Goal: Task Accomplishment & Management: Complete application form

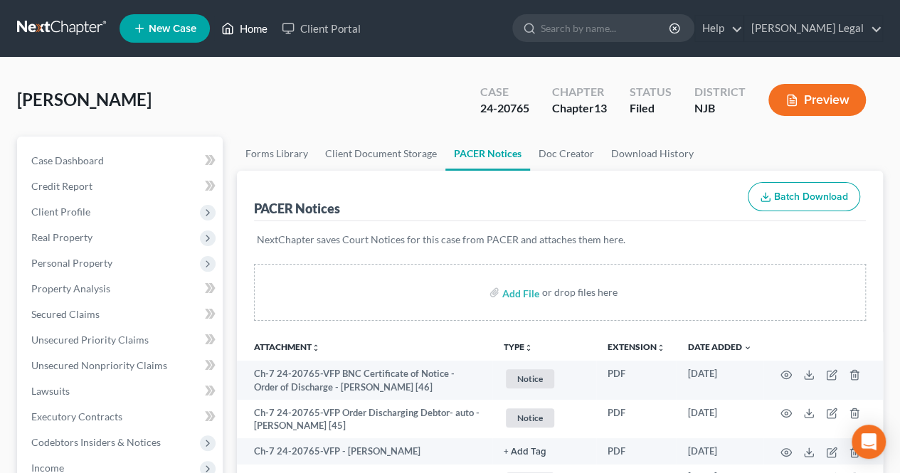
click at [236, 28] on link "Home" at bounding box center [244, 29] width 60 height 26
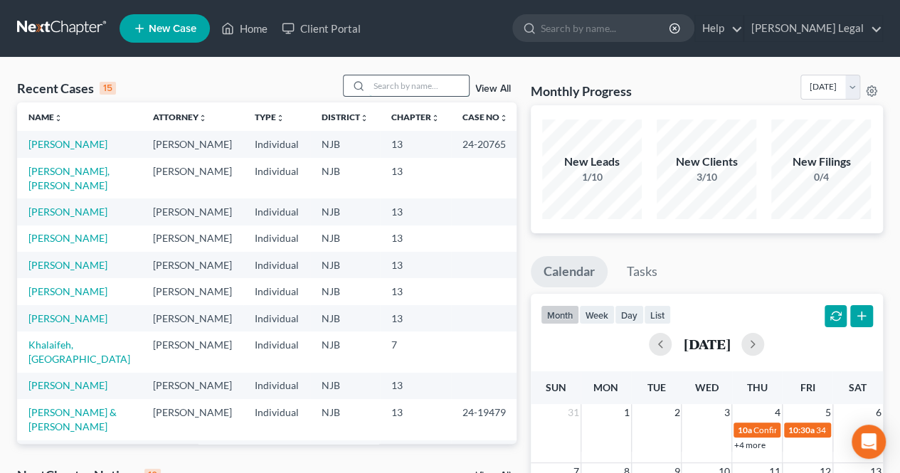
click at [387, 90] on input "search" at bounding box center [419, 85] width 100 height 21
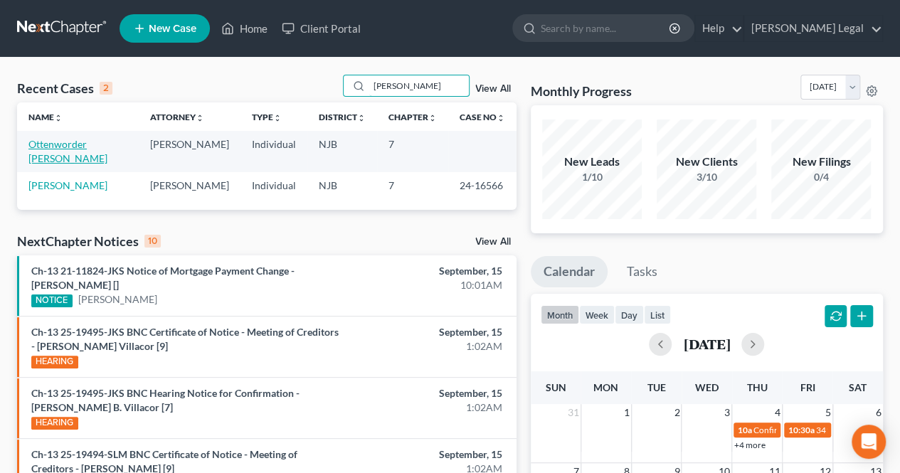
type input "[PERSON_NAME]"
click at [80, 144] on link "Ottenworder [PERSON_NAME]" at bounding box center [67, 151] width 79 height 26
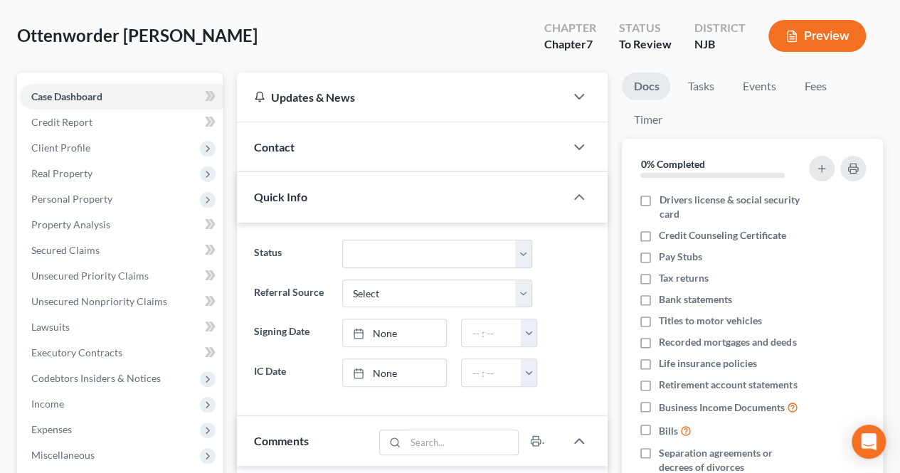
scroll to position [213, 0]
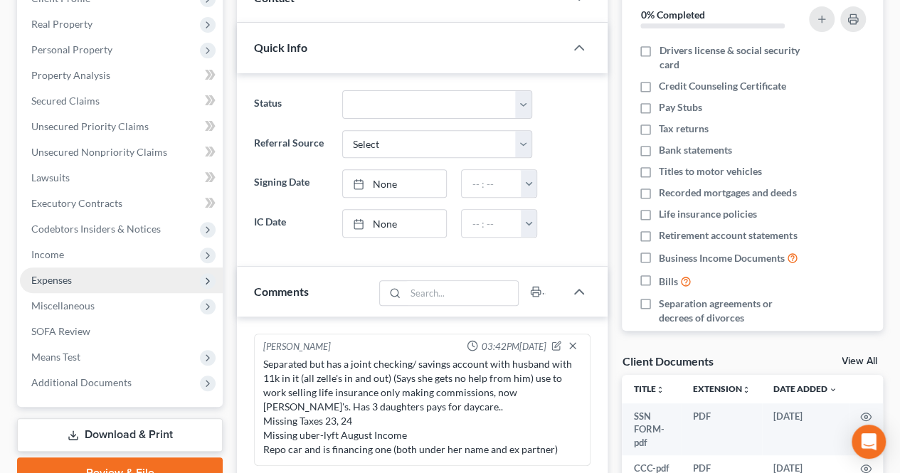
click at [58, 287] on span "Expenses" at bounding box center [121, 280] width 203 height 26
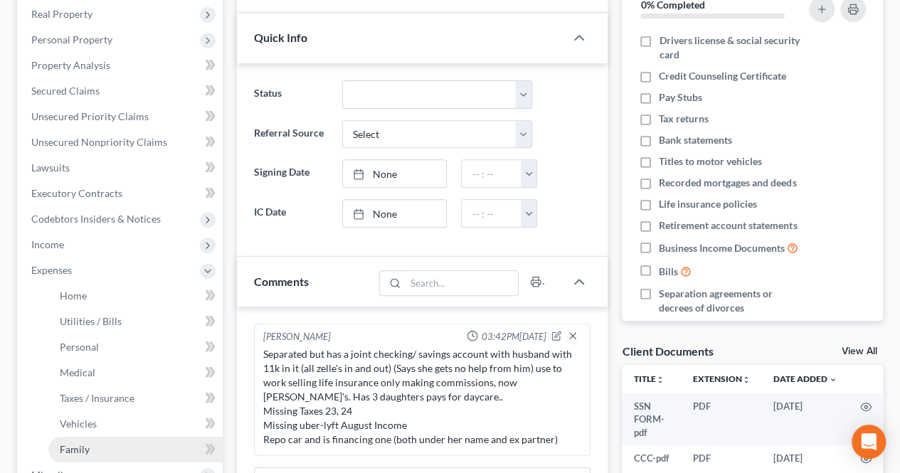
scroll to position [356, 0]
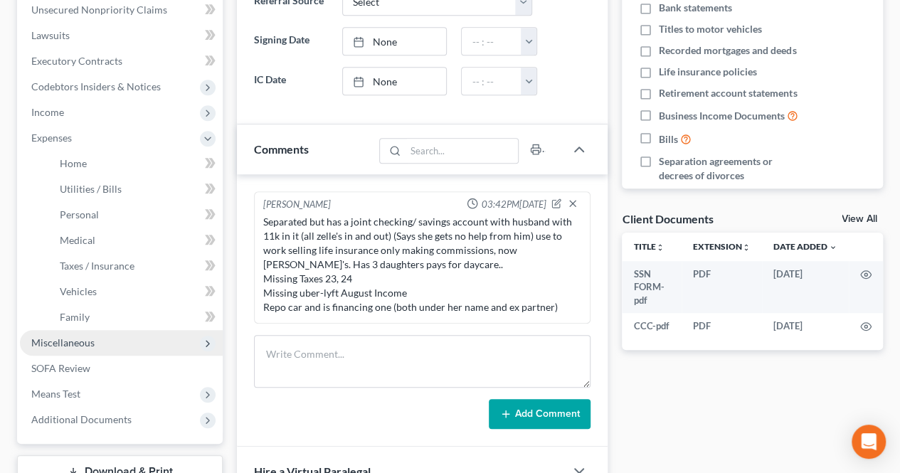
click at [87, 343] on span "Miscellaneous" at bounding box center [62, 342] width 63 height 12
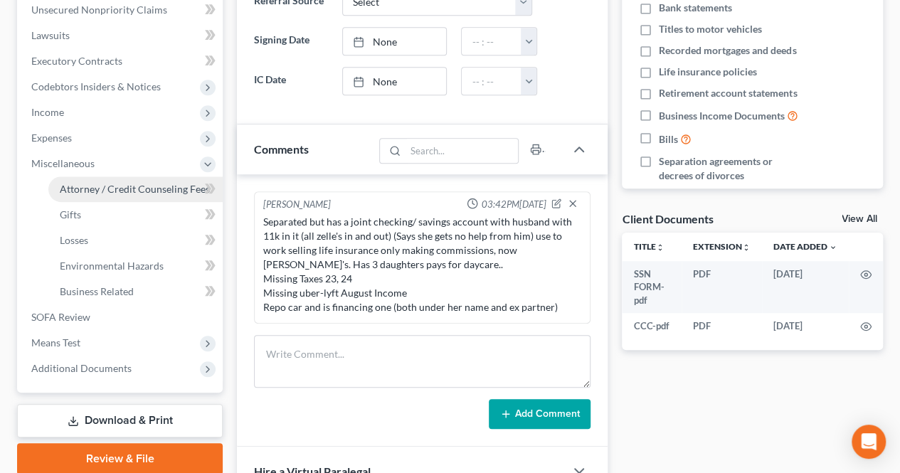
click at [122, 193] on span "Attorney / Credit Counseling Fees" at bounding box center [135, 189] width 150 height 12
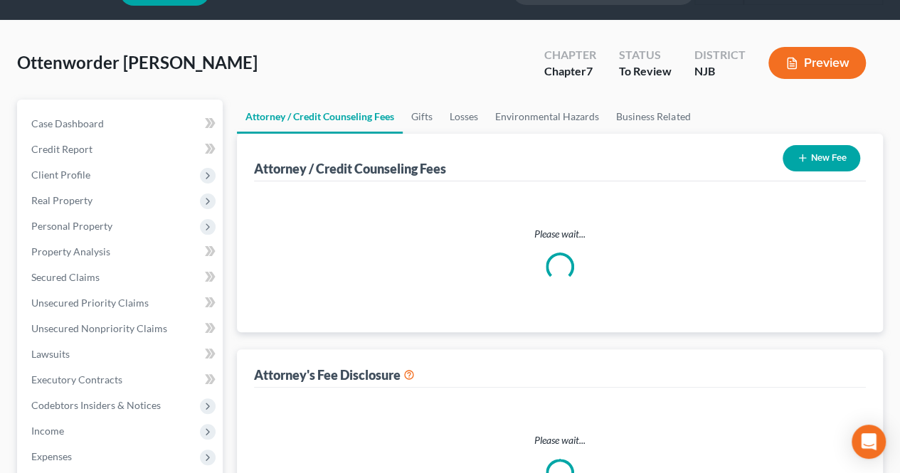
select select "0"
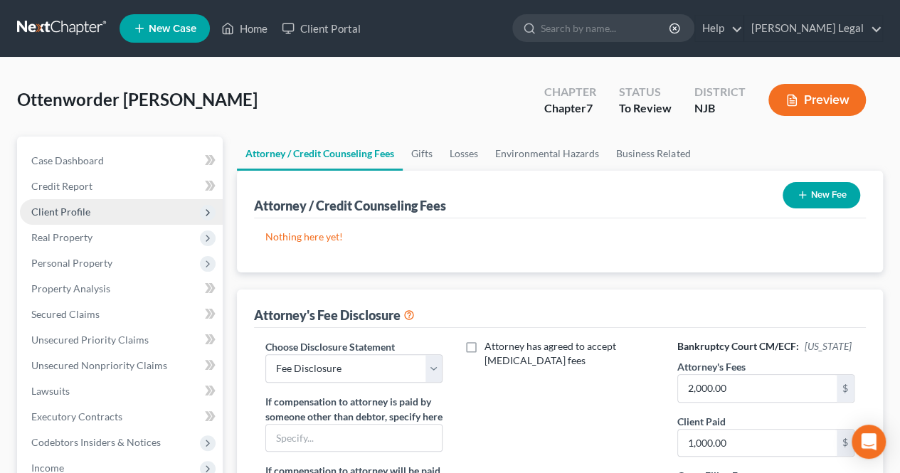
click at [119, 201] on span "Client Profile" at bounding box center [121, 212] width 203 height 26
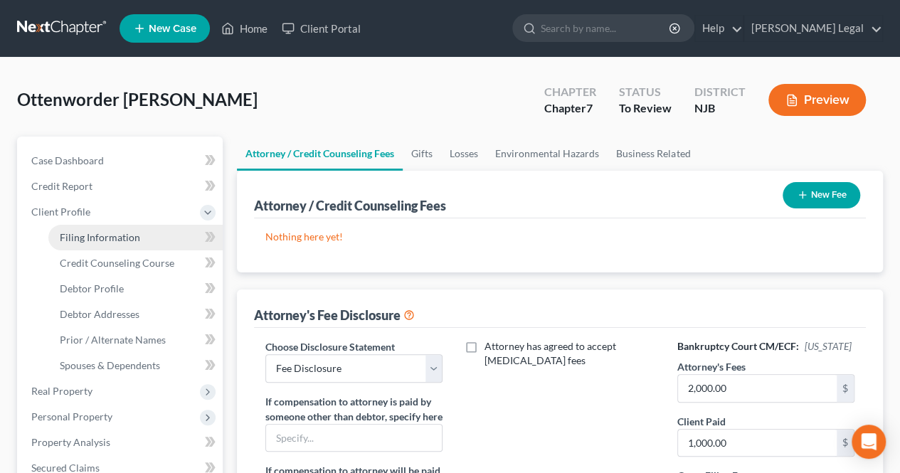
click at [90, 234] on span "Filing Information" at bounding box center [100, 237] width 80 height 12
select select "1"
select select "0"
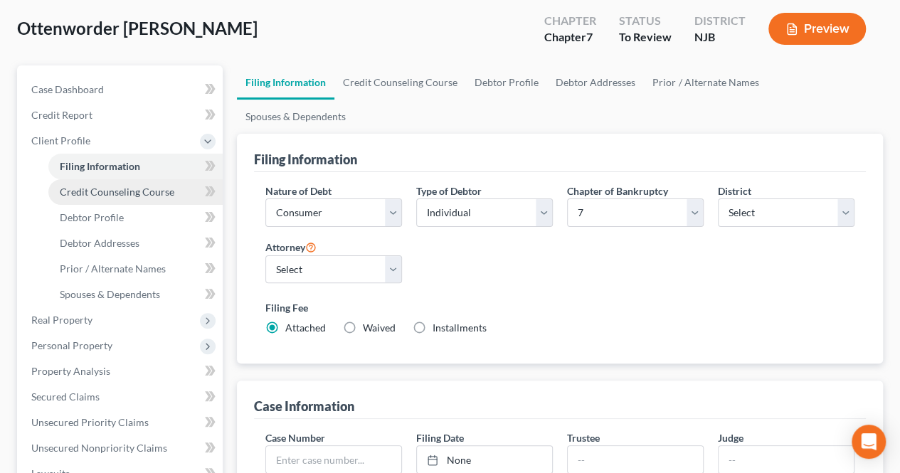
click at [120, 196] on span "Credit Counseling Course" at bounding box center [117, 192] width 114 height 12
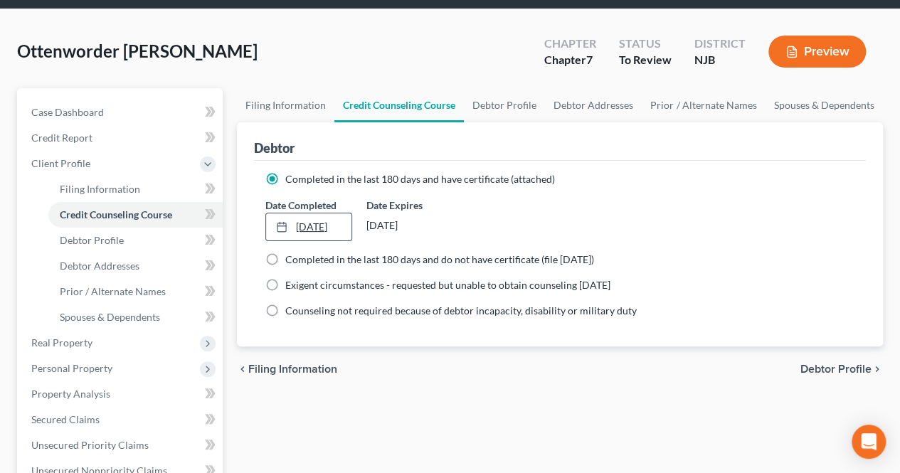
scroll to position [71, 0]
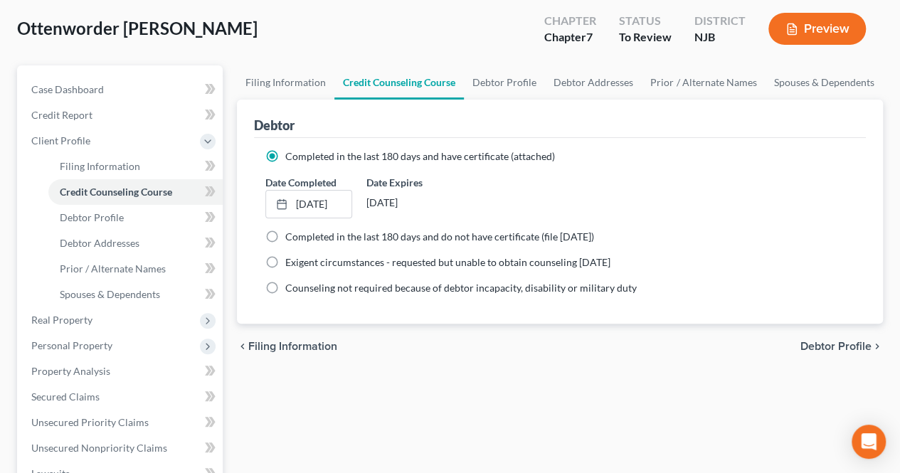
click at [701, 289] on div "Counseling not required because of debtor incapacity, disability or military du…" at bounding box center [559, 288] width 589 height 14
click at [839, 346] on span "Debtor Profile" at bounding box center [835, 346] width 71 height 11
select select "2"
select select "3"
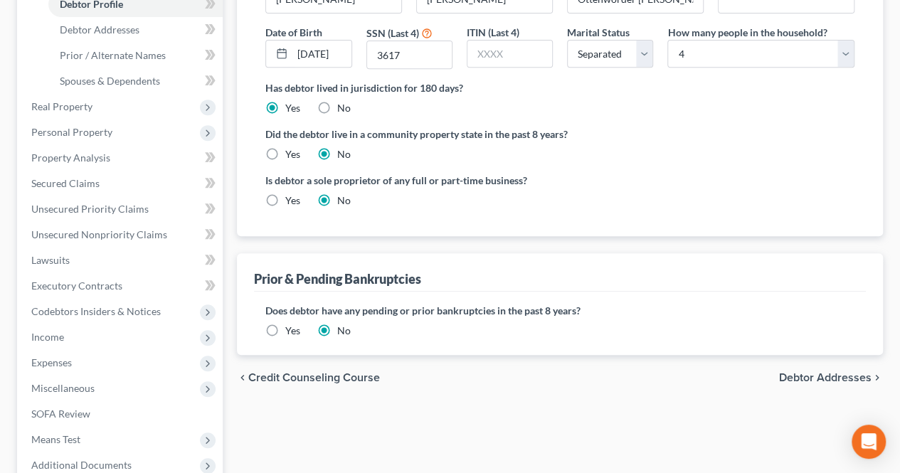
click at [792, 372] on span "Debtor Addresses" at bounding box center [825, 377] width 92 height 11
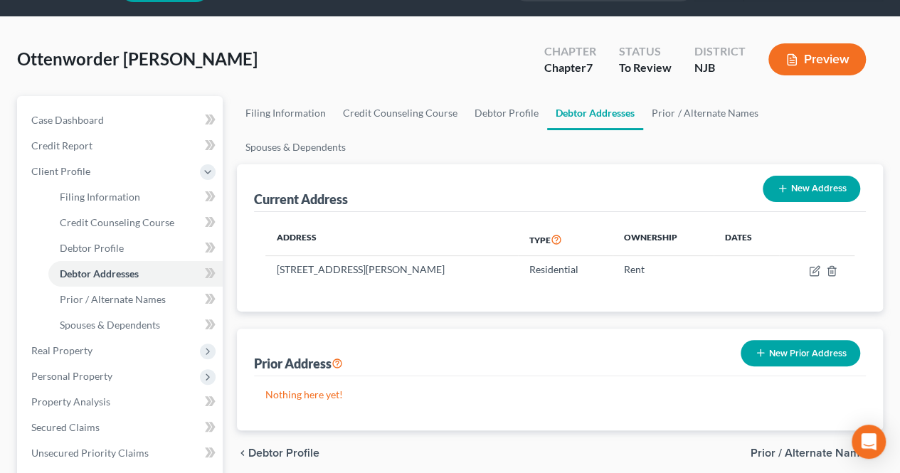
scroll to position [71, 0]
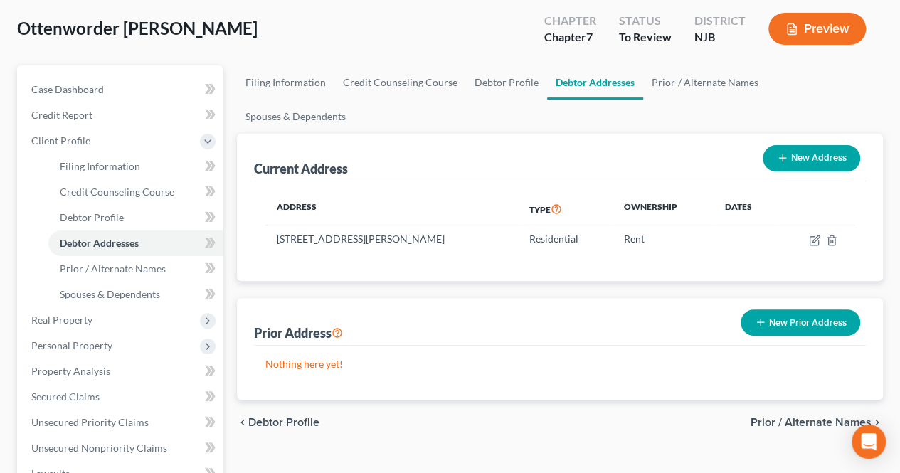
click at [759, 417] on span "Prior / Alternate Names" at bounding box center [810, 422] width 121 height 11
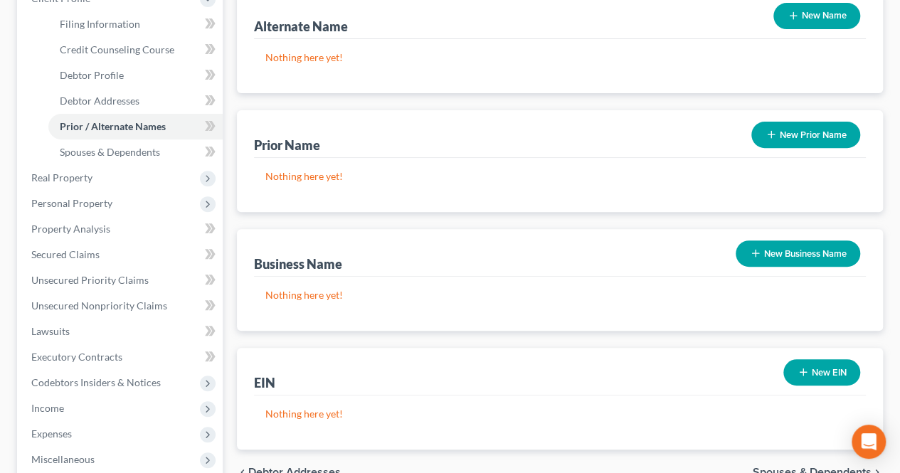
click at [786, 466] on span "Spouses & Dependents" at bounding box center [811, 471] width 119 height 11
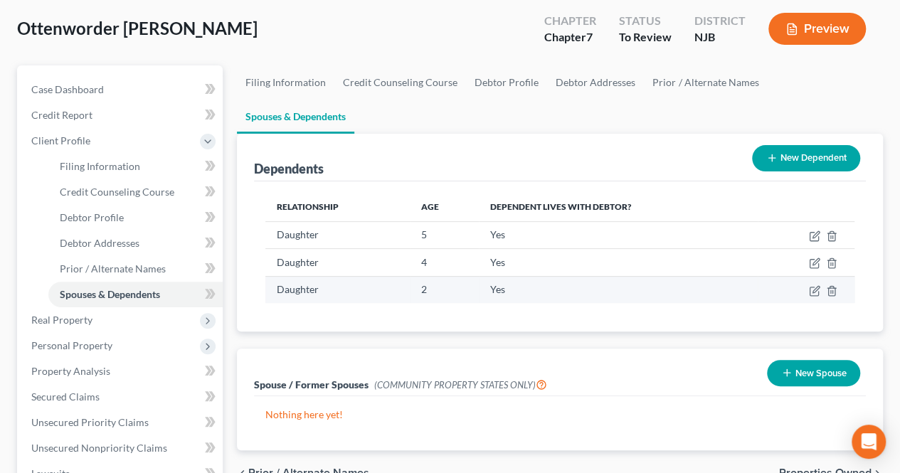
scroll to position [213, 0]
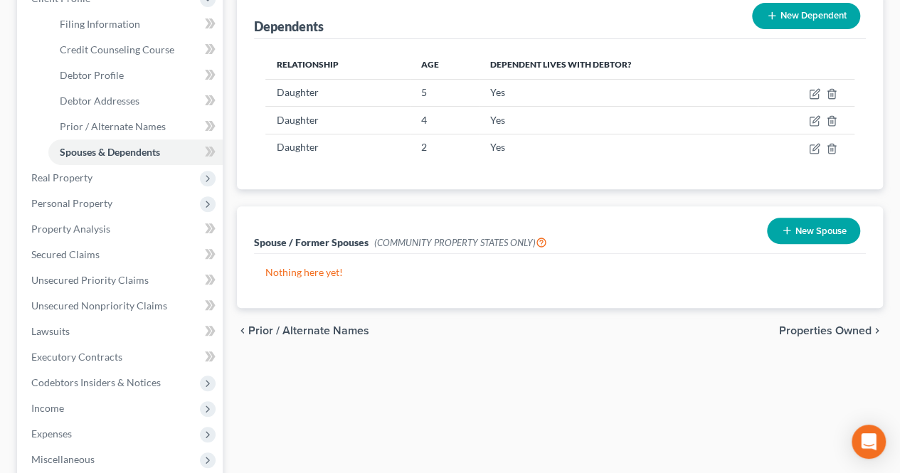
click at [801, 308] on div "chevron_left Prior / Alternate Names Properties Owned chevron_right" at bounding box center [560, 331] width 646 height 46
click at [806, 325] on span "Properties Owned" at bounding box center [825, 330] width 92 height 11
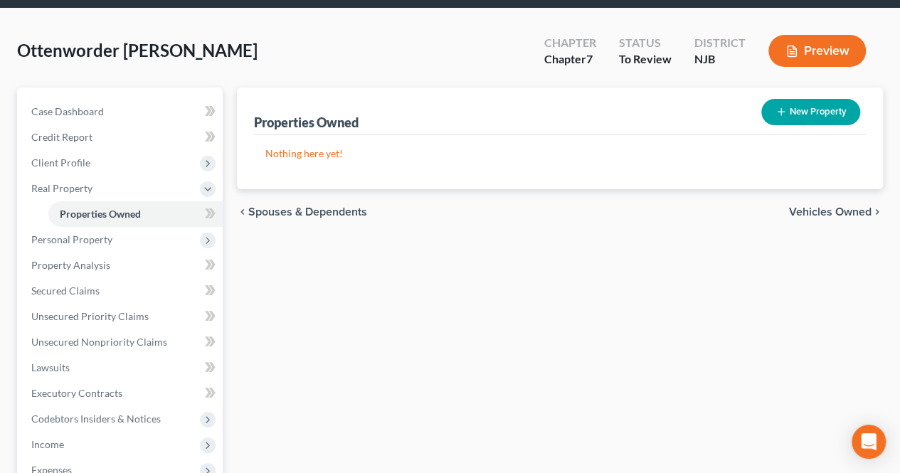
scroll to position [71, 0]
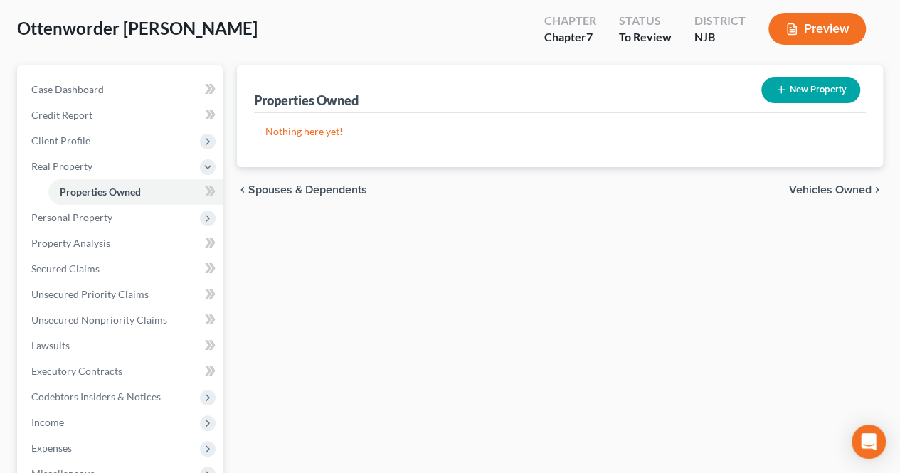
click at [824, 192] on span "Vehicles Owned" at bounding box center [830, 189] width 82 height 11
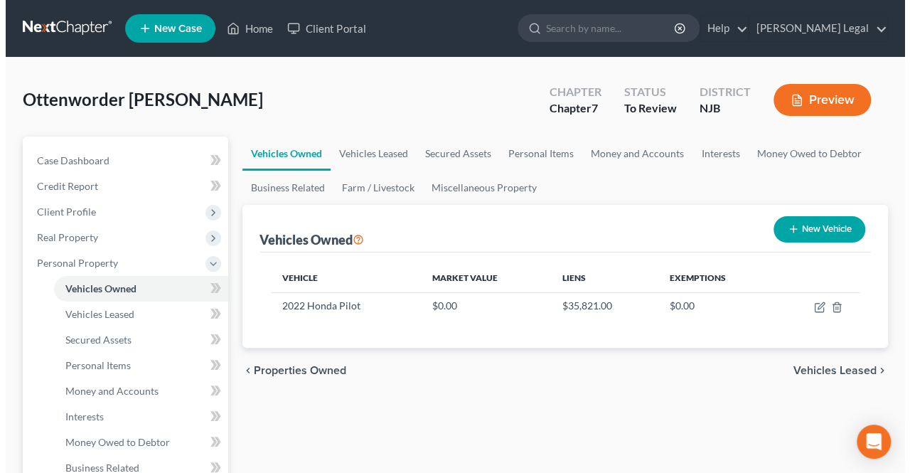
scroll to position [71, 0]
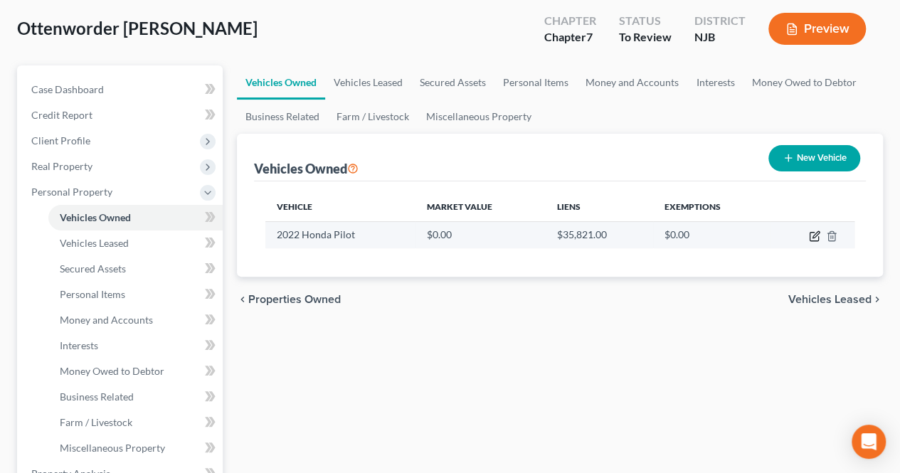
click at [809, 236] on icon "button" at bounding box center [813, 237] width 9 height 9
select select "0"
select select "4"
select select "3"
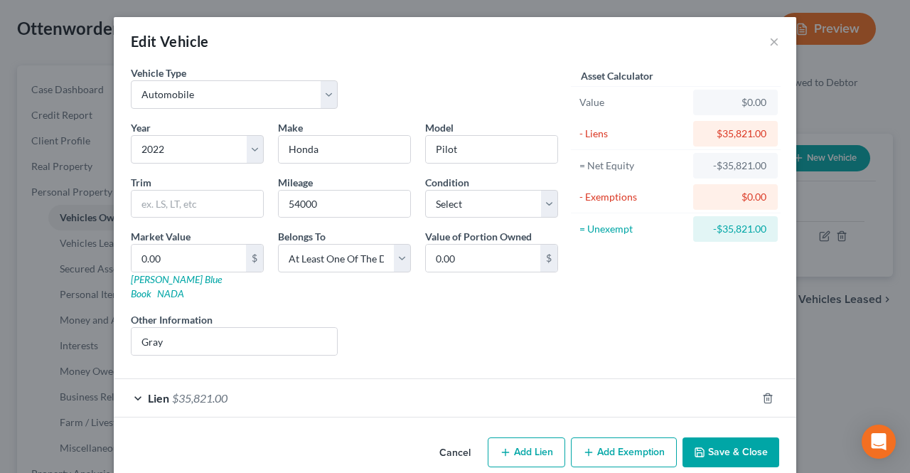
click at [384, 382] on div "Lien $35,821.00" at bounding box center [435, 398] width 643 height 38
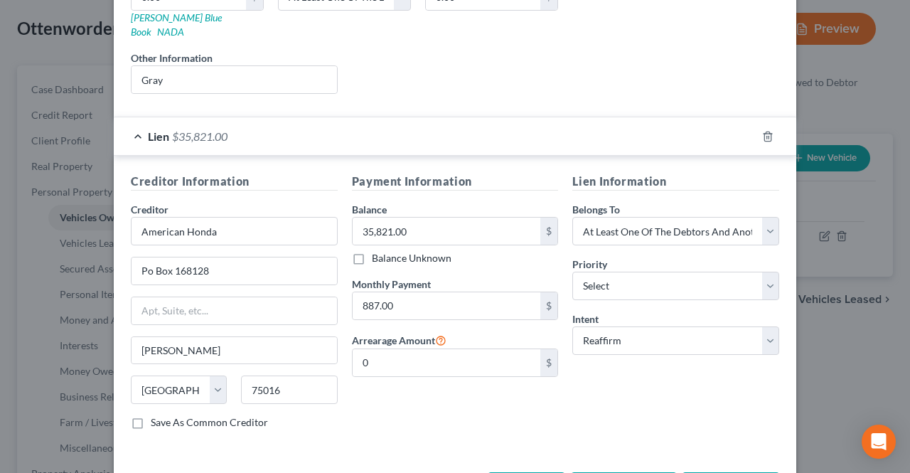
scroll to position [284, 0]
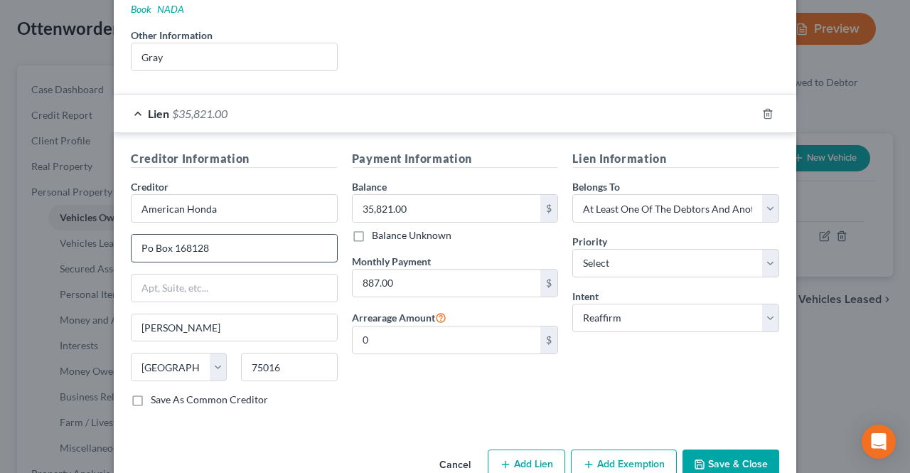
click at [148, 235] on input "Po Box 168128" at bounding box center [235, 248] width 206 height 27
type input "P.O Box 168128"
click at [603, 250] on select "Select 1st 2nd 3rd 4th 5th 6th 7th 8th 9th 10th 11th 12th 13th 14th 15th 16th 1…" at bounding box center [675, 263] width 207 height 28
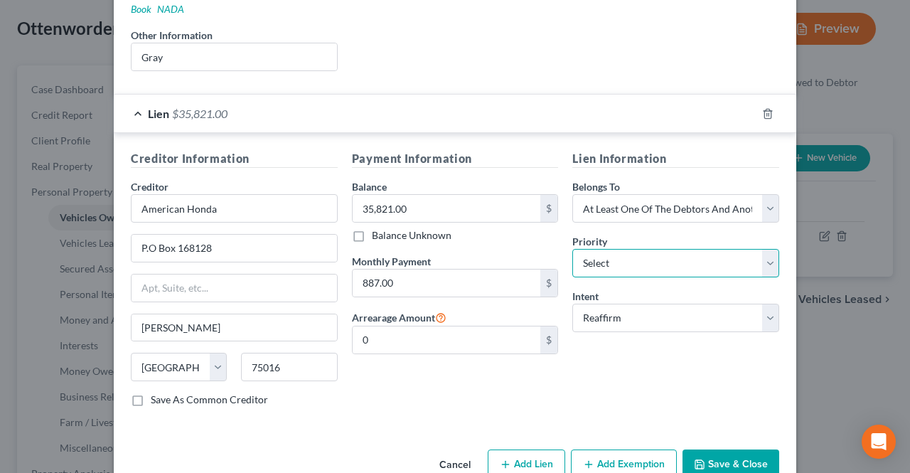
click at [603, 250] on select "Select 1st 2nd 3rd 4th 5th 6th 7th 8th 9th 10th 11th 12th 13th 14th 15th 16th 1…" at bounding box center [675, 263] width 207 height 28
click at [635, 349] on div "Lien Information Belongs To * Select Debtor 1 Only Debtor 2 Only Debtor 1 And D…" at bounding box center [675, 284] width 221 height 268
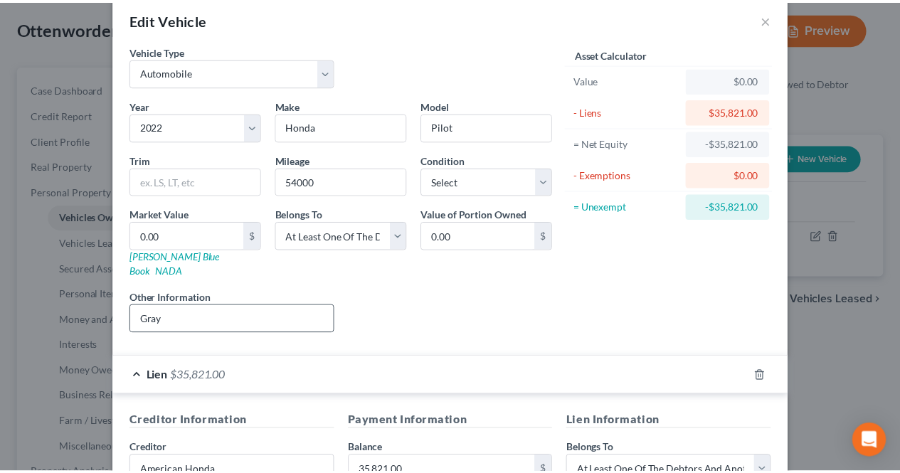
scroll to position [0, 0]
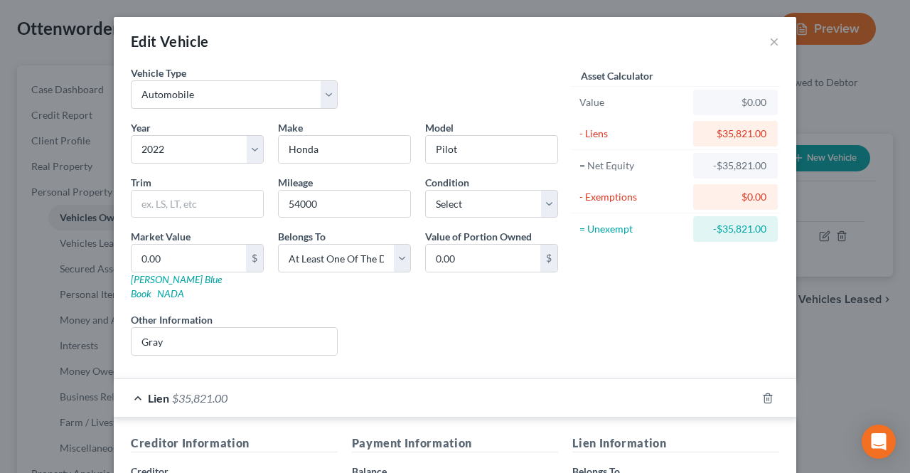
click at [297, 379] on div "Lien $35,821.00" at bounding box center [435, 398] width 643 height 38
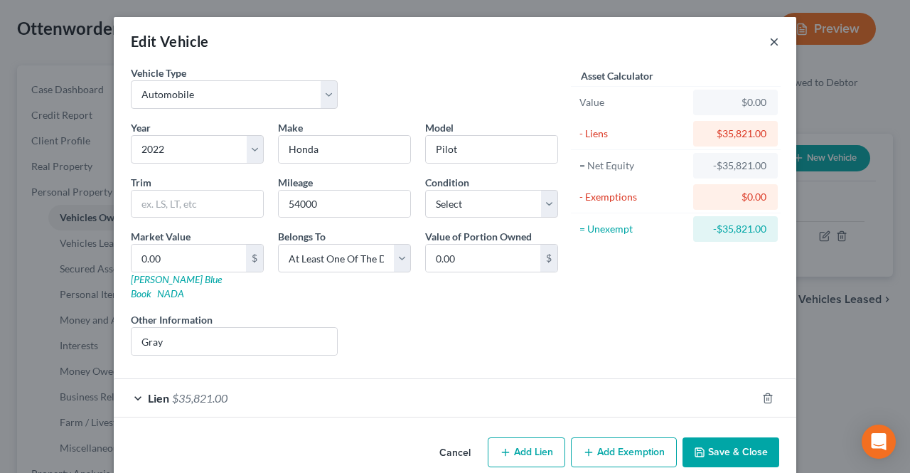
click at [769, 41] on button "×" at bounding box center [774, 41] width 10 height 17
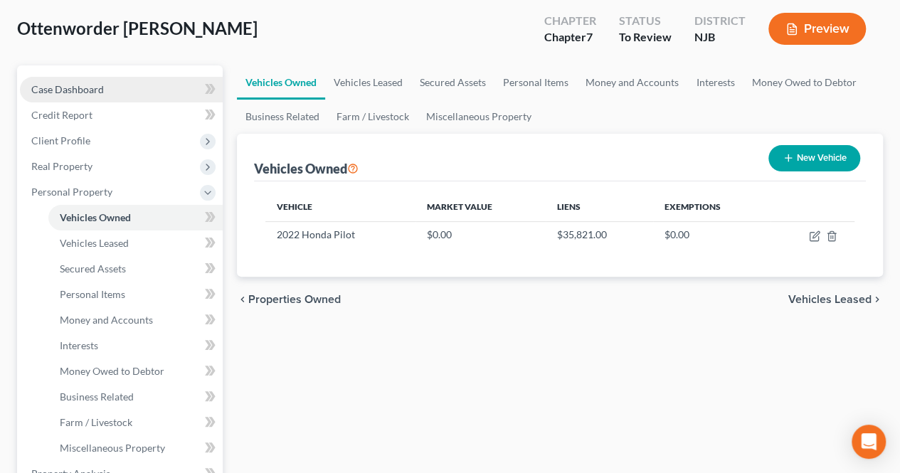
click at [155, 93] on link "Case Dashboard" at bounding box center [121, 90] width 203 height 26
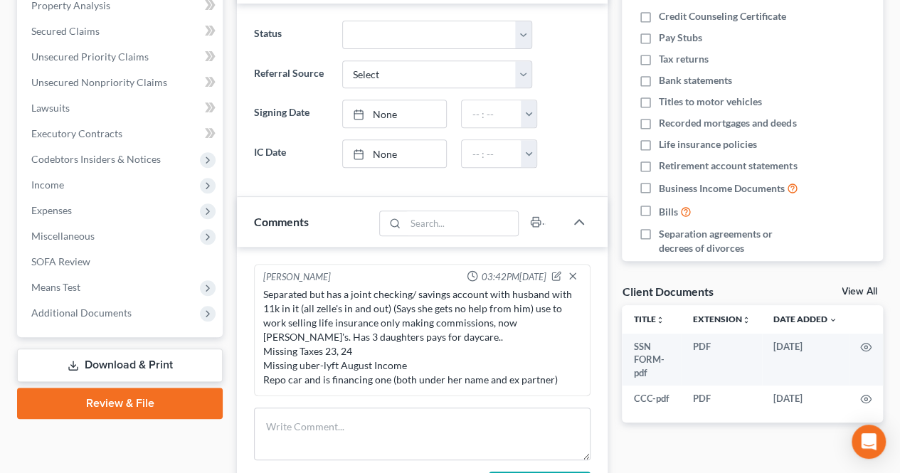
scroll to position [284, 0]
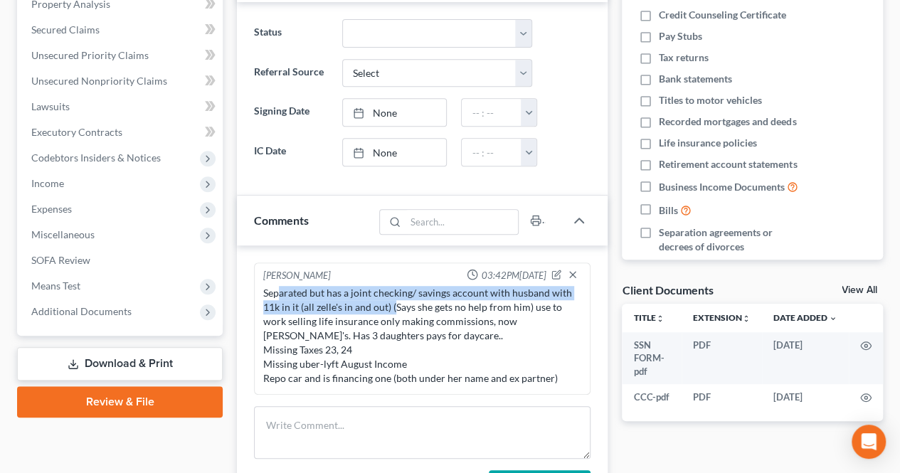
drag, startPoint x: 280, startPoint y: 292, endPoint x: 393, endPoint y: 307, distance: 113.3
click at [393, 298] on div "Separated but has a joint checking/ savings account with husband with 11k in it…" at bounding box center [422, 336] width 318 height 100
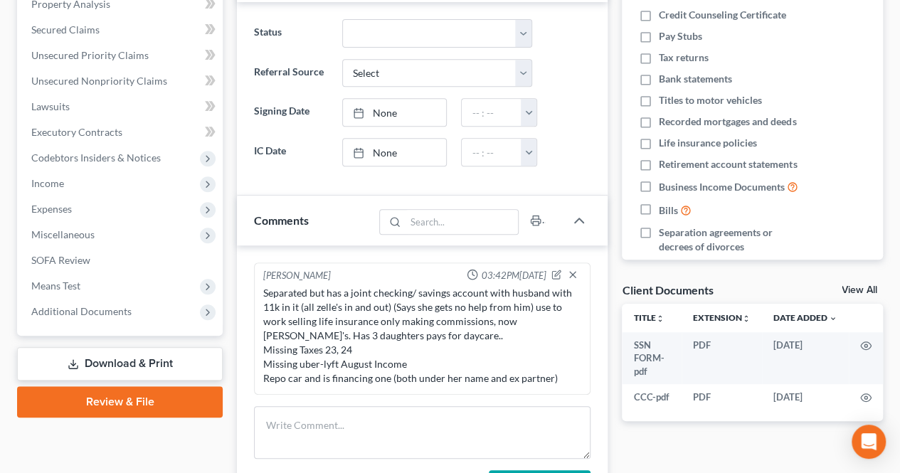
click at [390, 331] on div "Separated but has a joint checking/ savings account with husband with 11k in it…" at bounding box center [422, 336] width 318 height 100
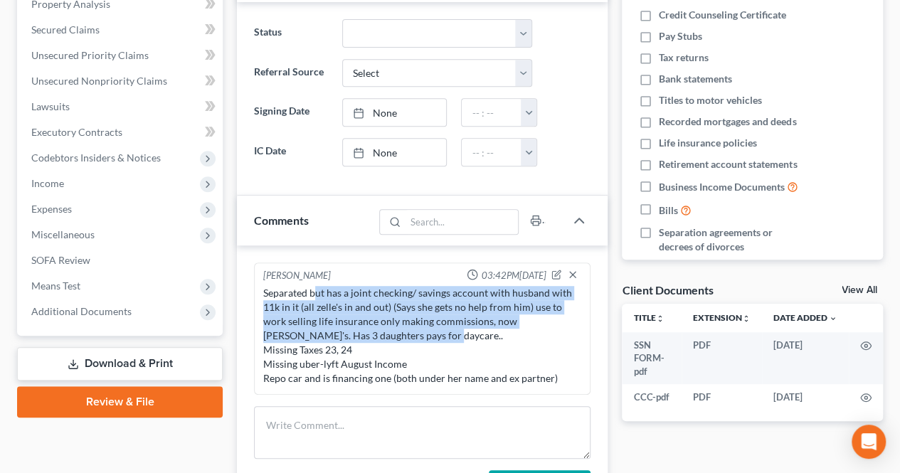
drag, startPoint x: 317, startPoint y: 291, endPoint x: 407, endPoint y: 335, distance: 99.9
click at [407, 333] on div "Separated but has a joint checking/ savings account with husband with 11k in it…" at bounding box center [422, 336] width 318 height 100
click at [395, 338] on div "Separated but has a joint checking/ savings account with husband with 11k in it…" at bounding box center [422, 336] width 318 height 100
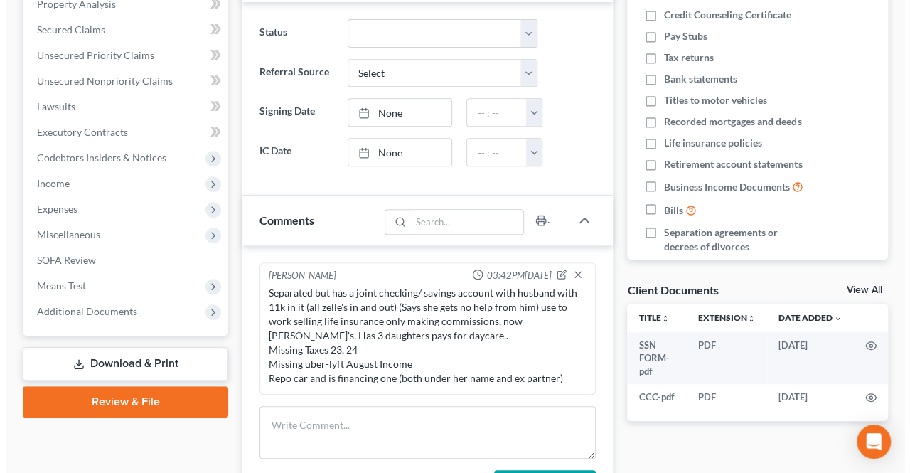
scroll to position [0, 0]
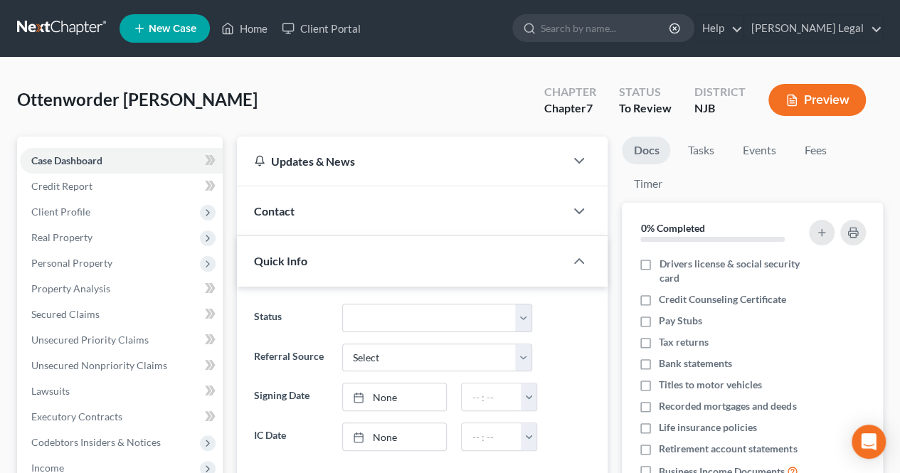
click at [839, 95] on button "Preview" at bounding box center [816, 100] width 97 height 32
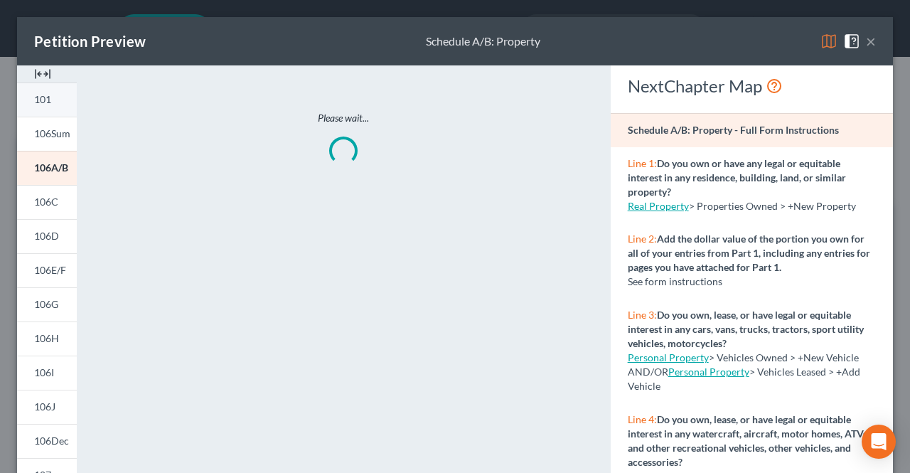
click at [54, 107] on link "101" at bounding box center [47, 99] width 60 height 34
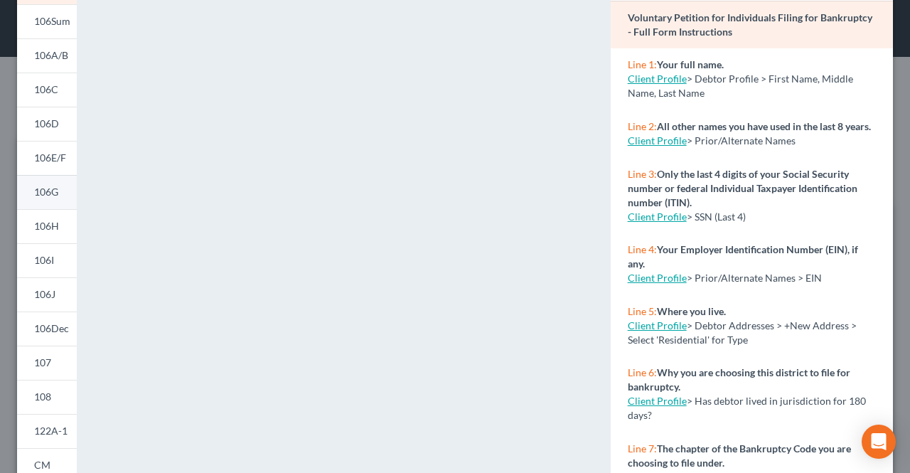
scroll to position [142, 0]
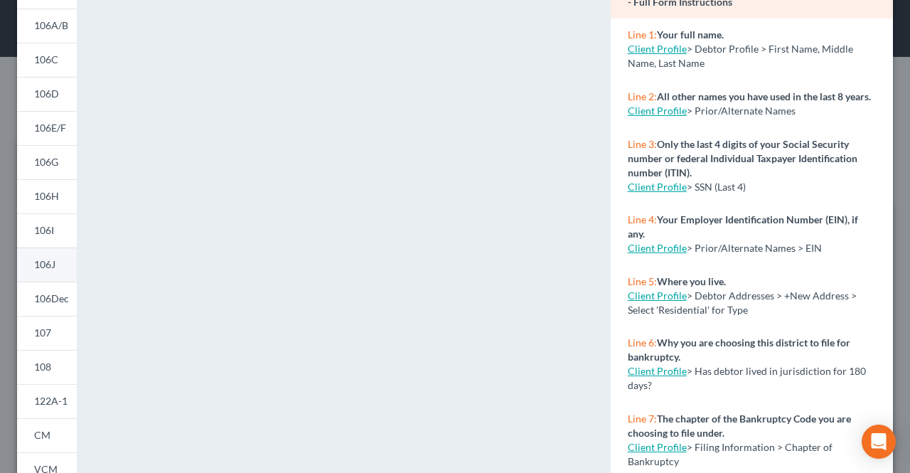
click at [63, 262] on link "106J" at bounding box center [47, 264] width 60 height 34
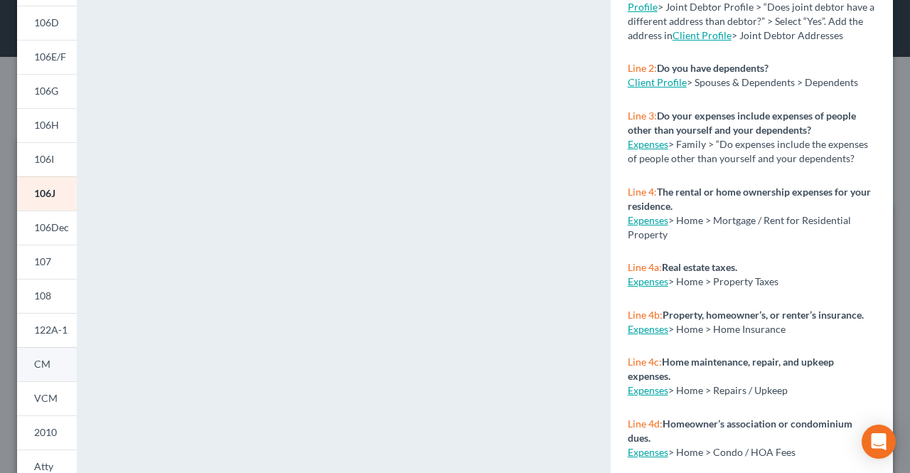
scroll to position [284, 0]
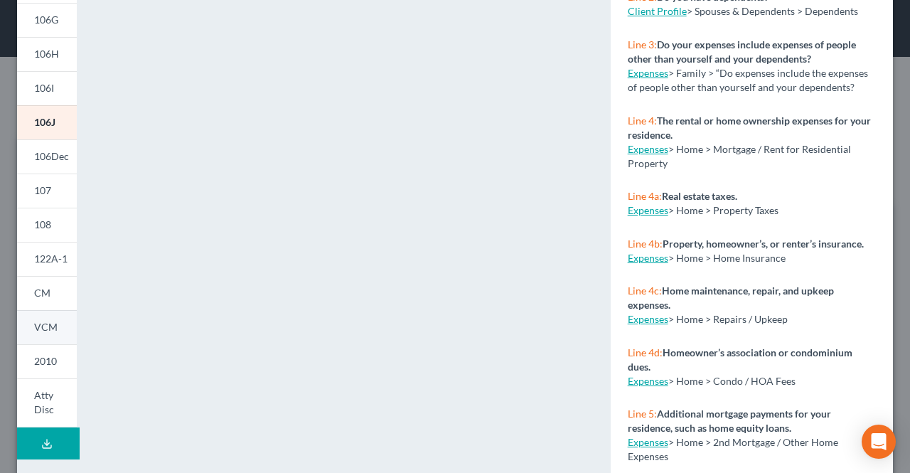
click at [45, 327] on span "VCM" at bounding box center [45, 327] width 23 height 12
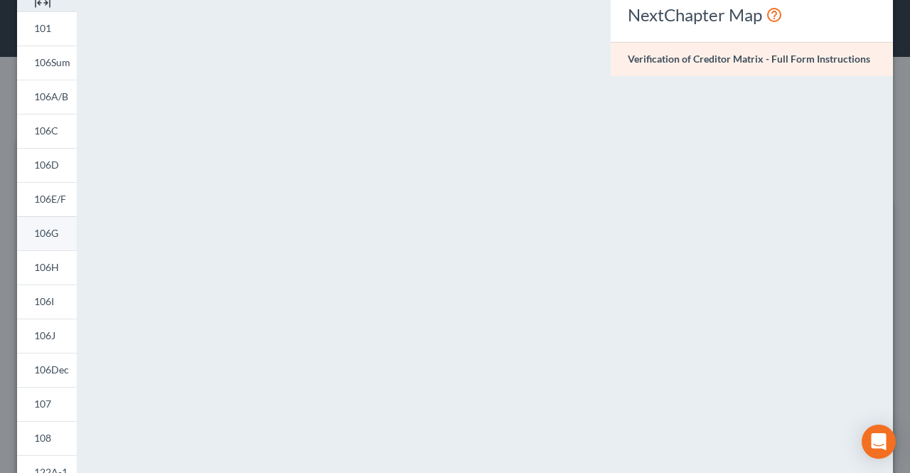
scroll to position [142, 0]
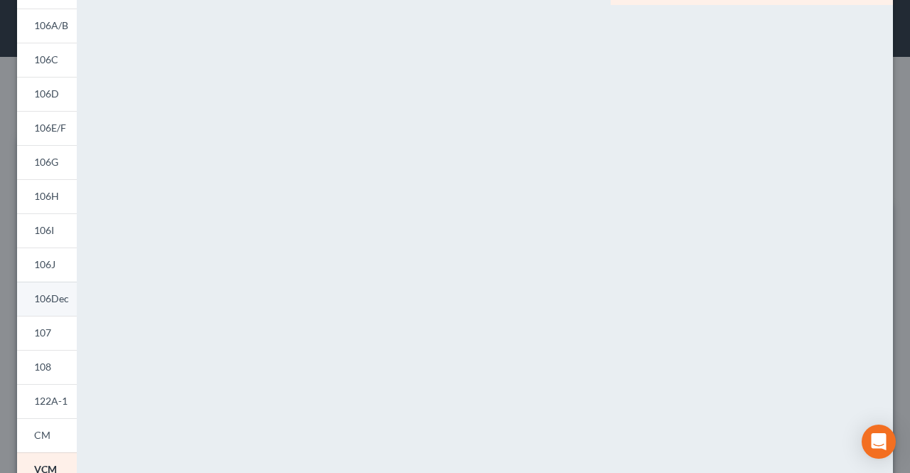
click at [63, 306] on link "106Dec" at bounding box center [47, 299] width 60 height 34
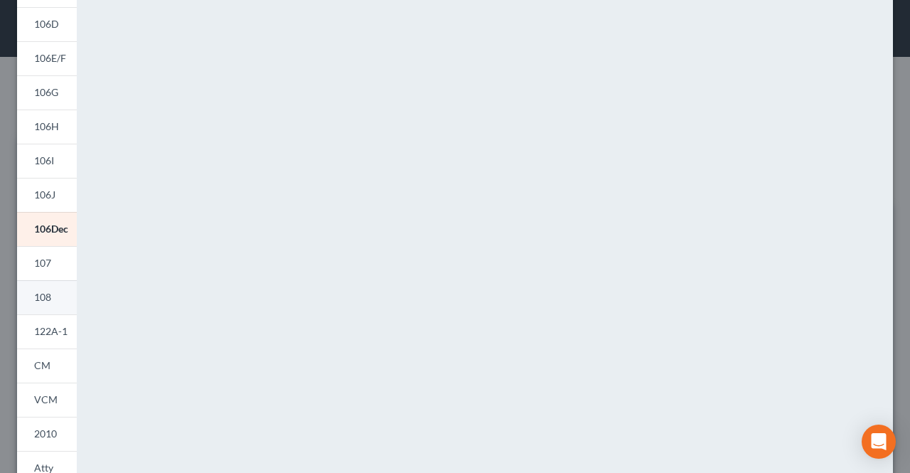
scroll to position [213, 0]
click at [51, 289] on link "108" at bounding box center [47, 296] width 60 height 34
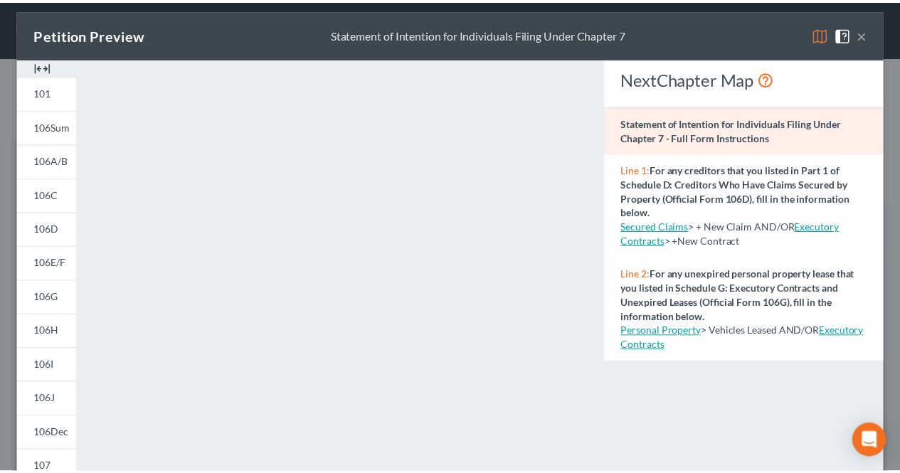
scroll to position [0, 0]
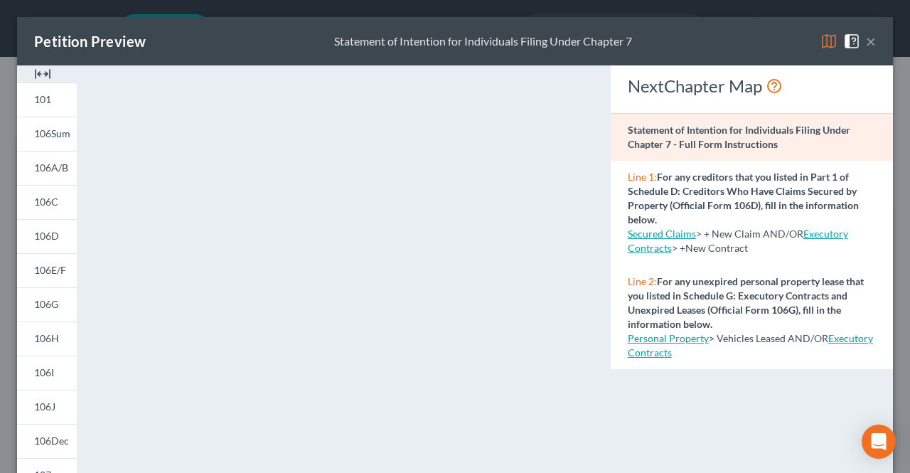
click at [866, 46] on button "×" at bounding box center [871, 41] width 10 height 17
